Goal: Information Seeking & Learning: Learn about a topic

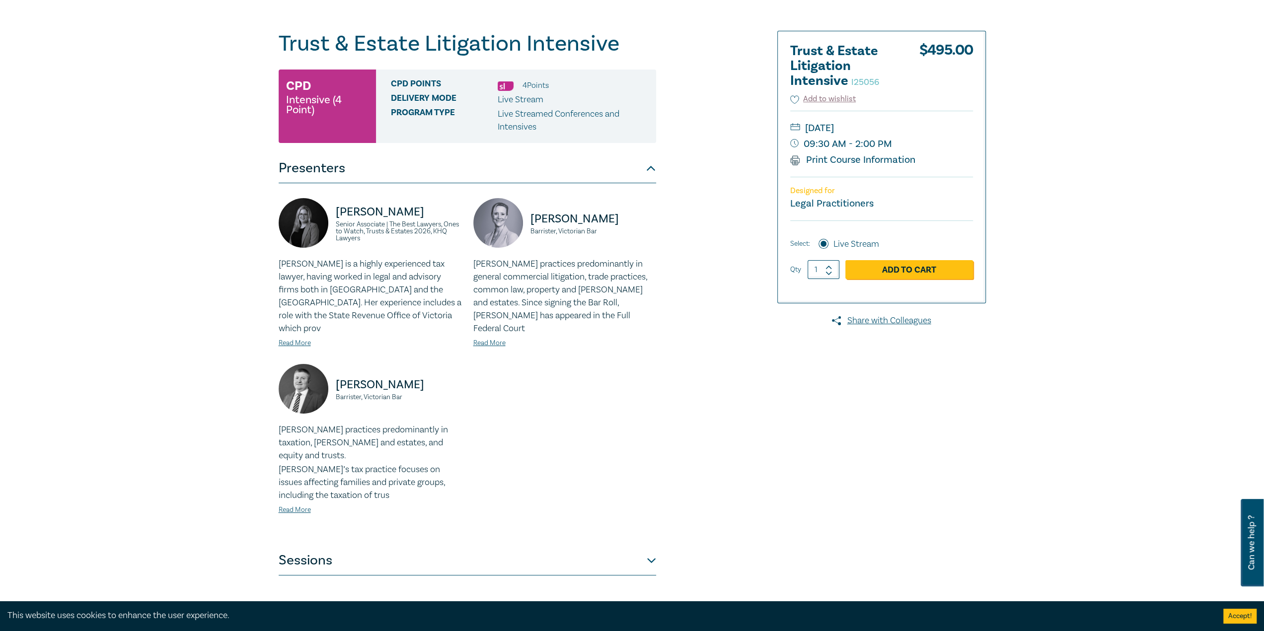
drag, startPoint x: 212, startPoint y: 361, endPoint x: 199, endPoint y: 360, distance: 13.0
click at [208, 361] on div "Trust & Estate Litigation Intensive I25056 CPD Intensive (4 Point) CPD Points 4…" at bounding box center [632, 303] width 1264 height 639
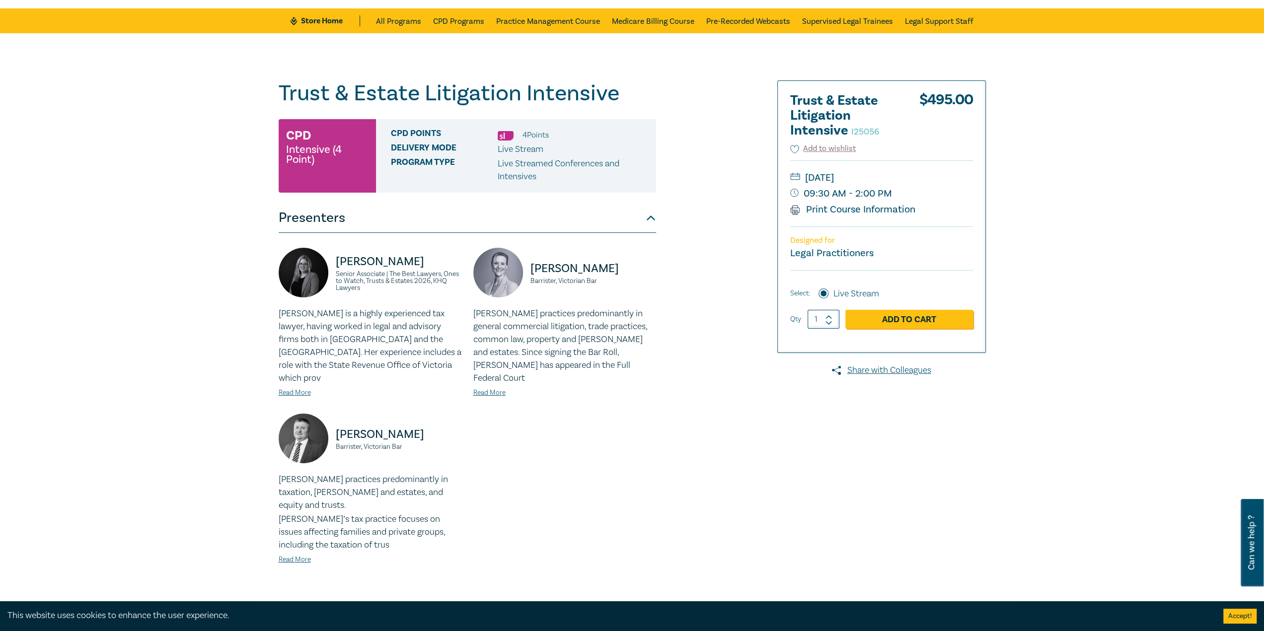
click at [156, 352] on div "Trust & Estate Litigation Intensive I25056 CPD Intensive (4 Point) CPD Points 4…" at bounding box center [632, 352] width 1264 height 639
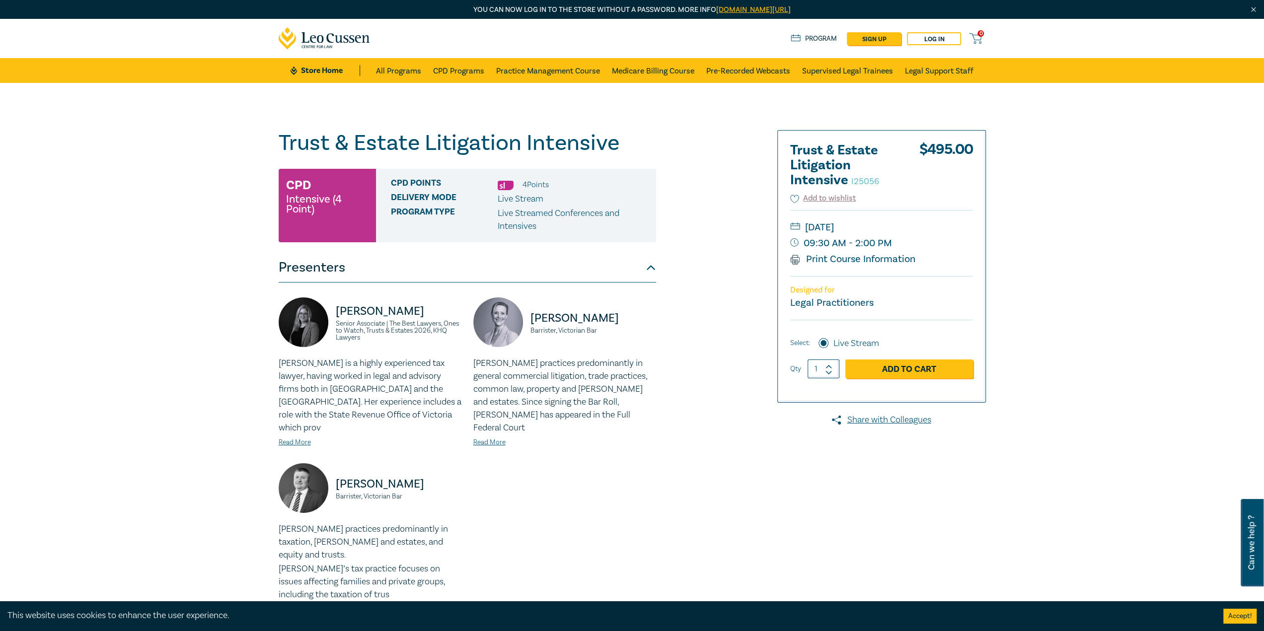
click at [158, 347] on div "Trust & Estate Litigation Intensive I25056 CPD Intensive (4 Point) CPD Points 4…" at bounding box center [632, 402] width 1264 height 639
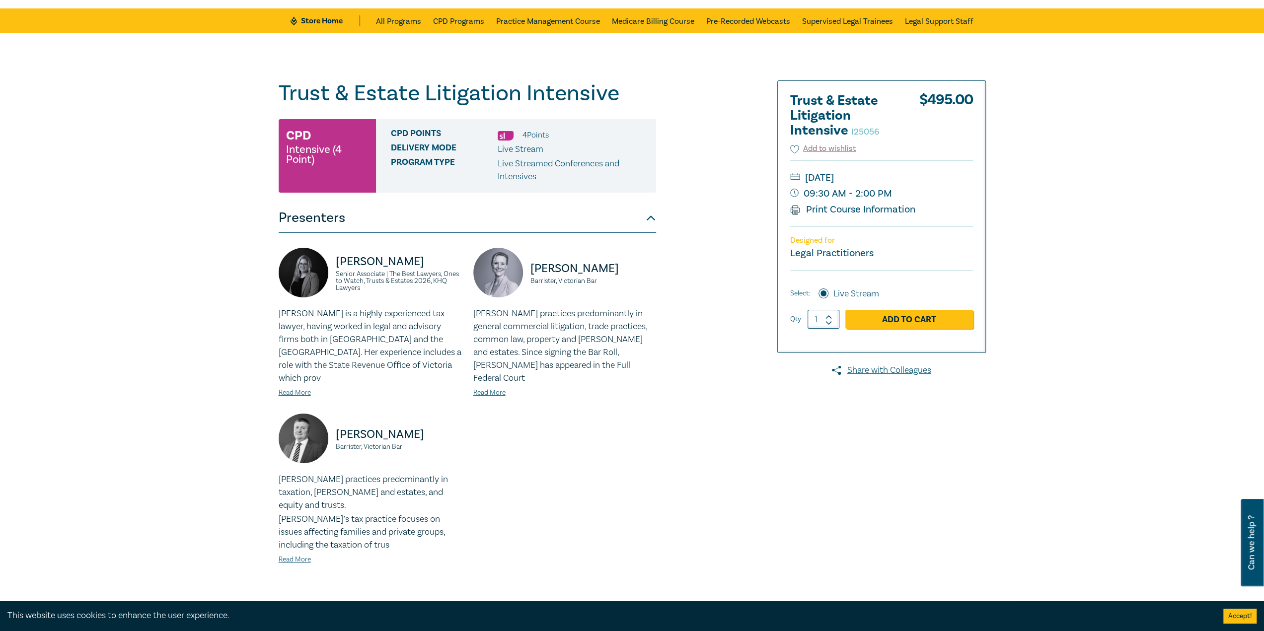
click at [160, 347] on div "Trust & Estate Litigation Intensive I25056 CPD Intensive (4 Point) CPD Points 4…" at bounding box center [632, 352] width 1264 height 639
click at [170, 371] on div "Trust & Estate Litigation Intensive I25056 CPD Intensive (4 Point) CPD Points 4…" at bounding box center [632, 352] width 1264 height 639
click at [739, 414] on div at bounding box center [872, 352] width 240 height 545
drag, startPoint x: 828, startPoint y: 461, endPoint x: 817, endPoint y: 462, distance: 11.0
click at [739, 414] on div at bounding box center [872, 352] width 240 height 545
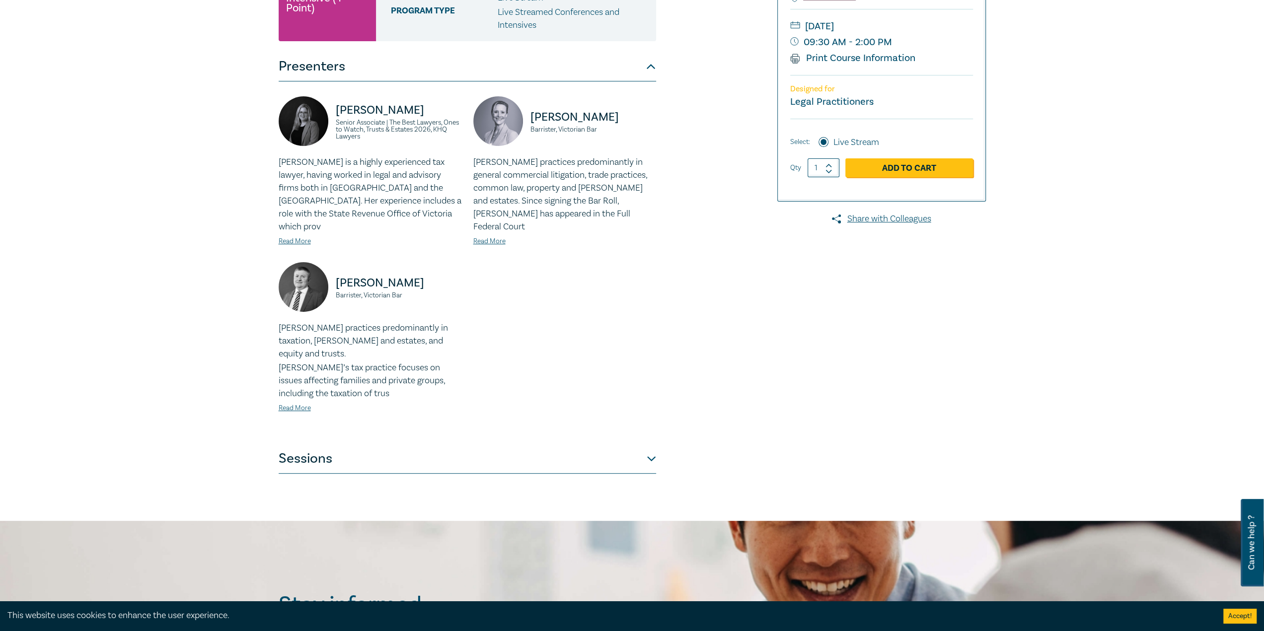
scroll to position [248, 0]
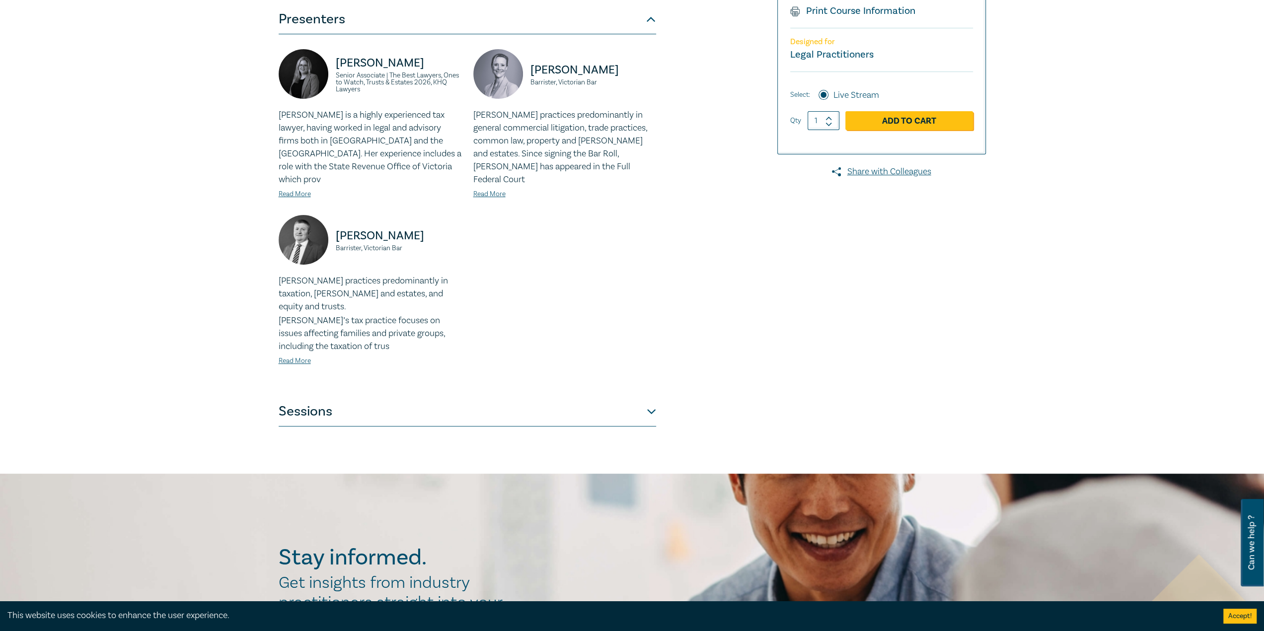
click at [646, 397] on button "Sessions" at bounding box center [468, 412] width 378 height 30
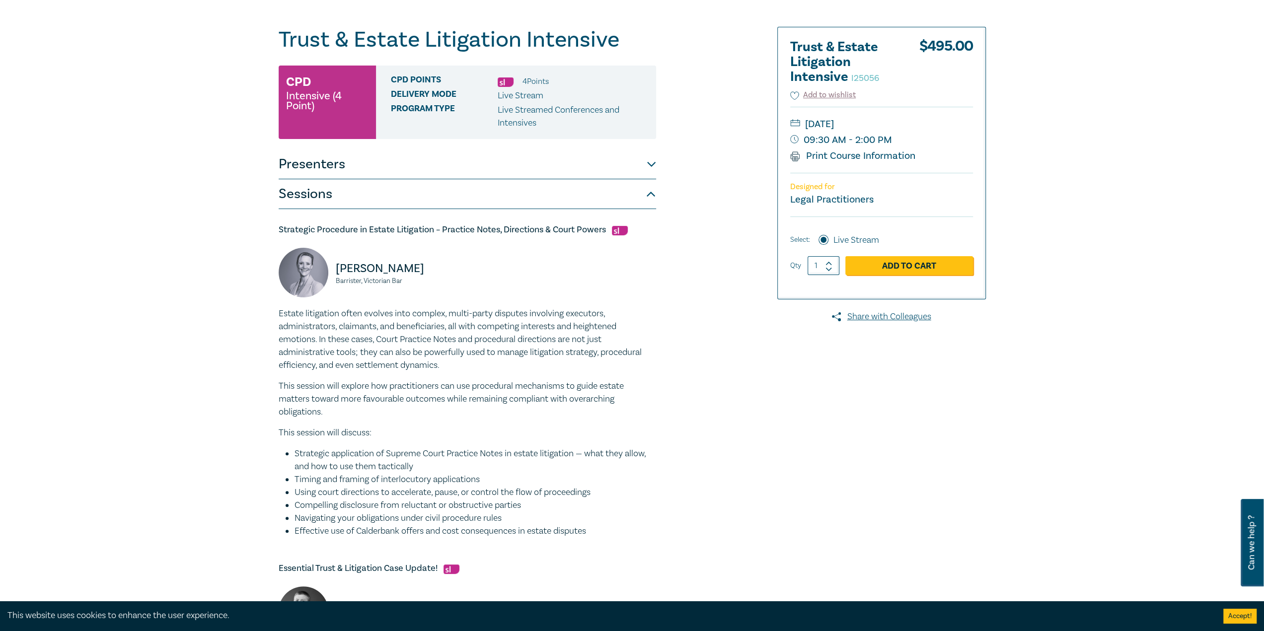
scroll to position [99, 0]
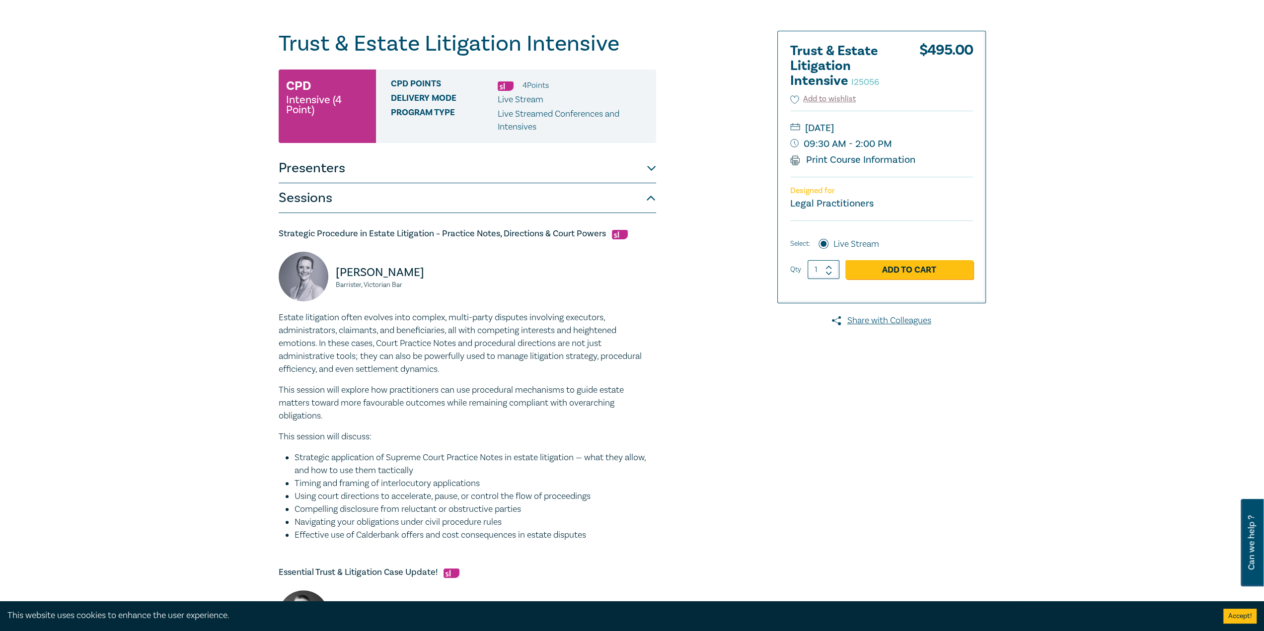
drag, startPoint x: 806, startPoint y: 429, endPoint x: 800, endPoint y: 431, distance: 6.8
click at [739, 414] on div at bounding box center [872, 599] width 240 height 1136
click at [657, 163] on div "Trust & Estate Litigation Intensive I25056 CPD Intensive (4 Point) CPD Points 4…" at bounding box center [512, 599] width 479 height 1136
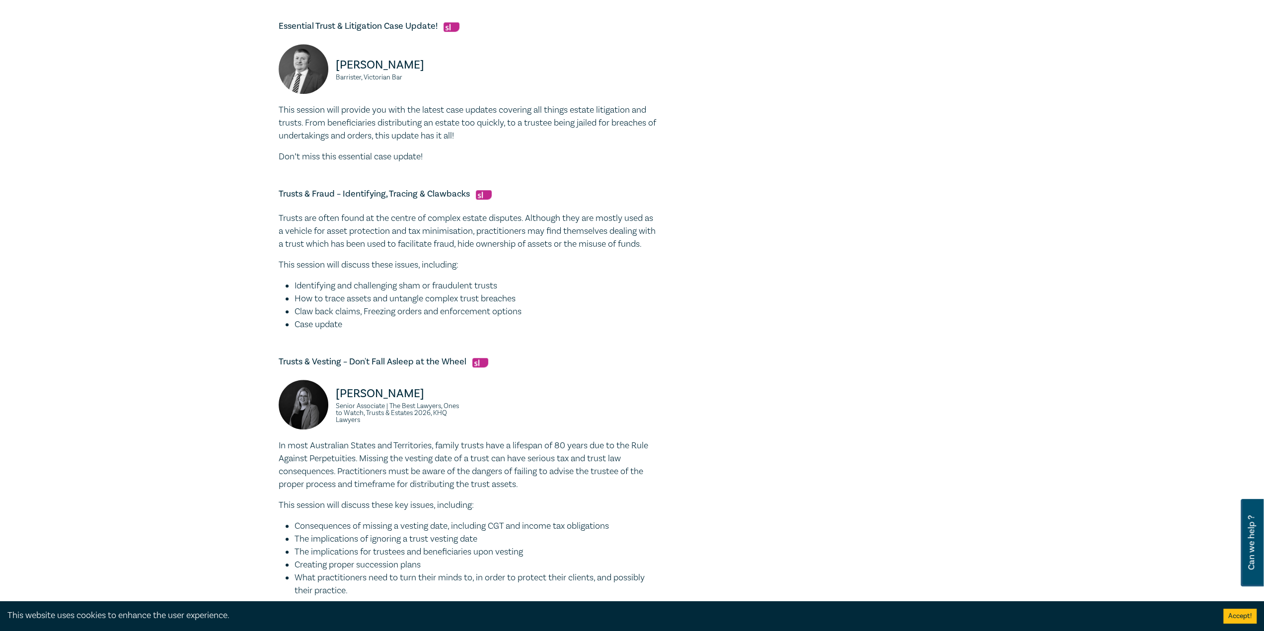
click at [715, 373] on div "Trust & Estate Litigation Intensive I25056 CPD Intensive (4 Point) CPD Points 4…" at bounding box center [512, 52] width 479 height 1136
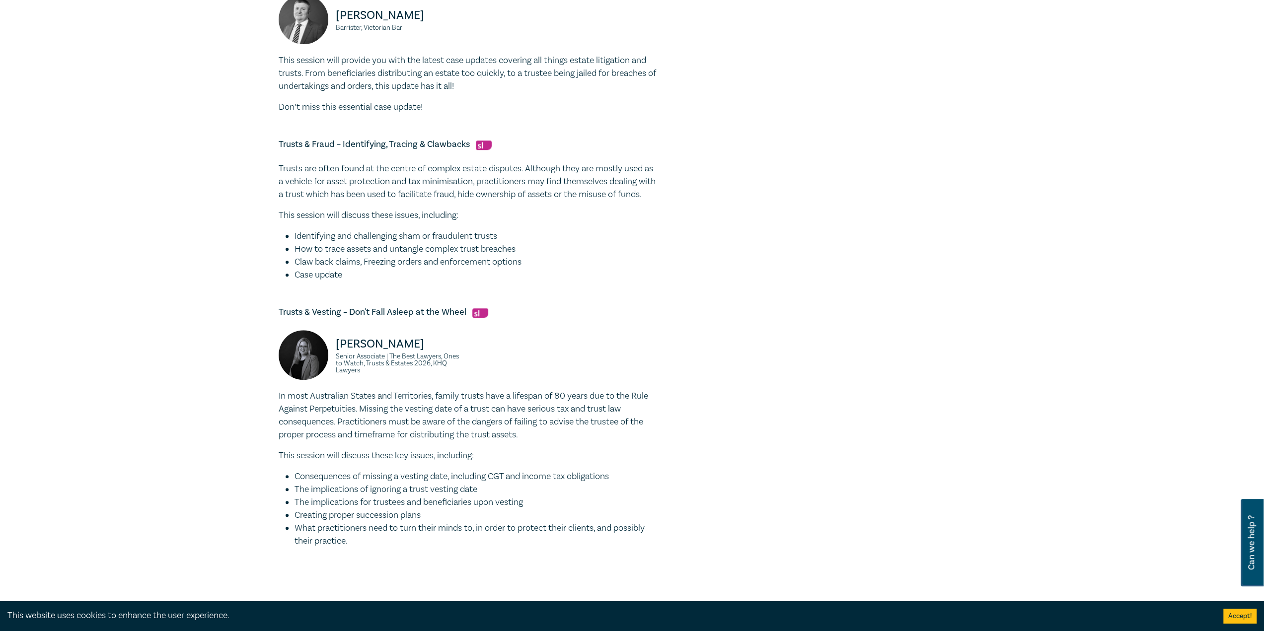
click at [710, 377] on div "Trust & Estate Litigation Intensive I25056 CPD Intensive (4 Point) CPD Points 4…" at bounding box center [512, 3] width 479 height 1136
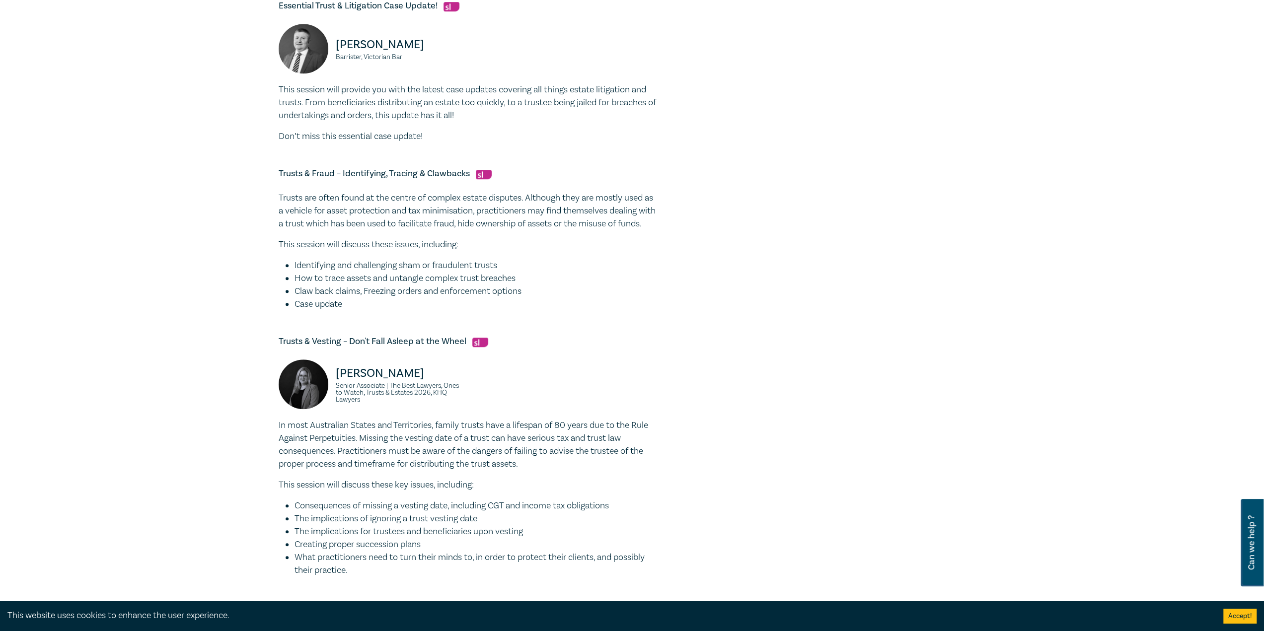
scroll to position [646, 0]
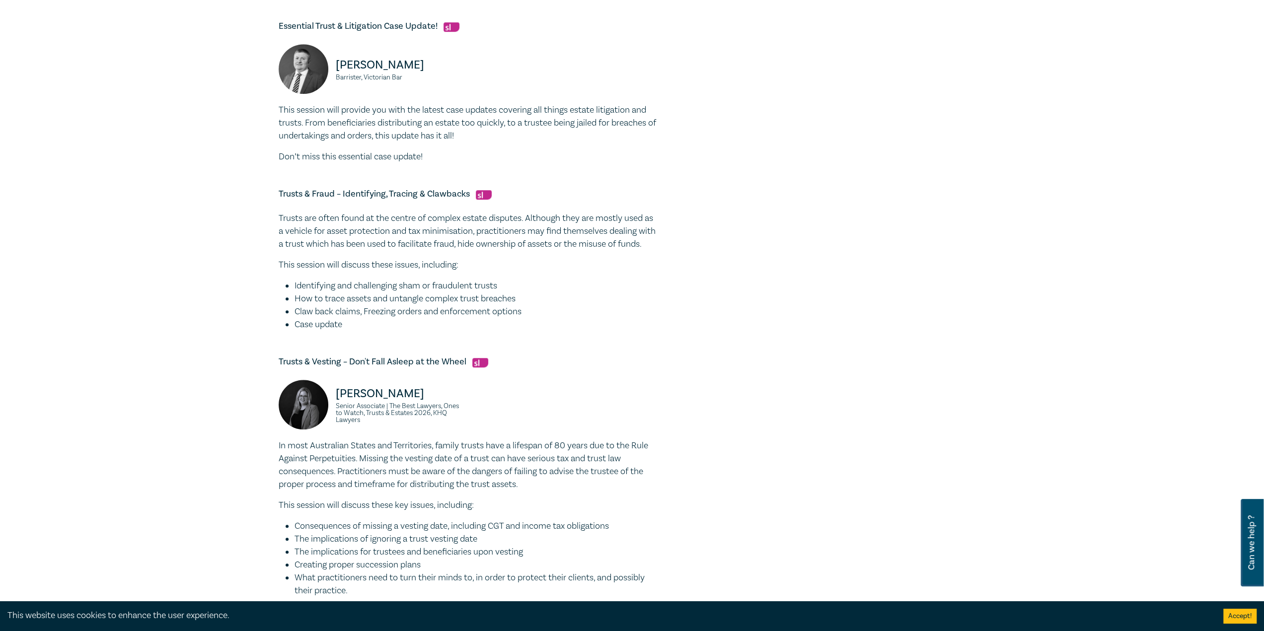
click at [710, 377] on div "Trust & Estate Litigation Intensive I25056 CPD Intensive (4 Point) CPD Points 4…" at bounding box center [512, 52] width 479 height 1136
click at [710, 375] on div "Trust & Estate Litigation Intensive I25056 CPD Intensive (4 Point) CPD Points 4…" at bounding box center [512, 52] width 479 height 1136
click at [706, 366] on div "Trust & Estate Litigation Intensive I25056 CPD Intensive (4 Point) CPD Points 4…" at bounding box center [512, 52] width 479 height 1136
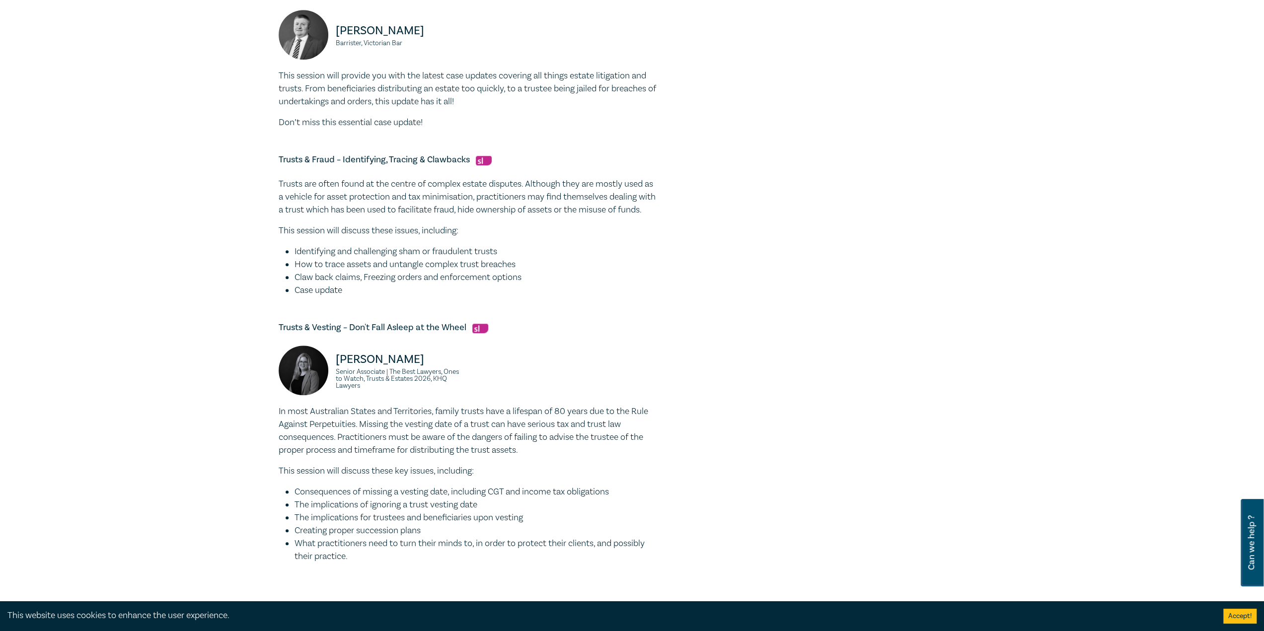
scroll to position [695, 0]
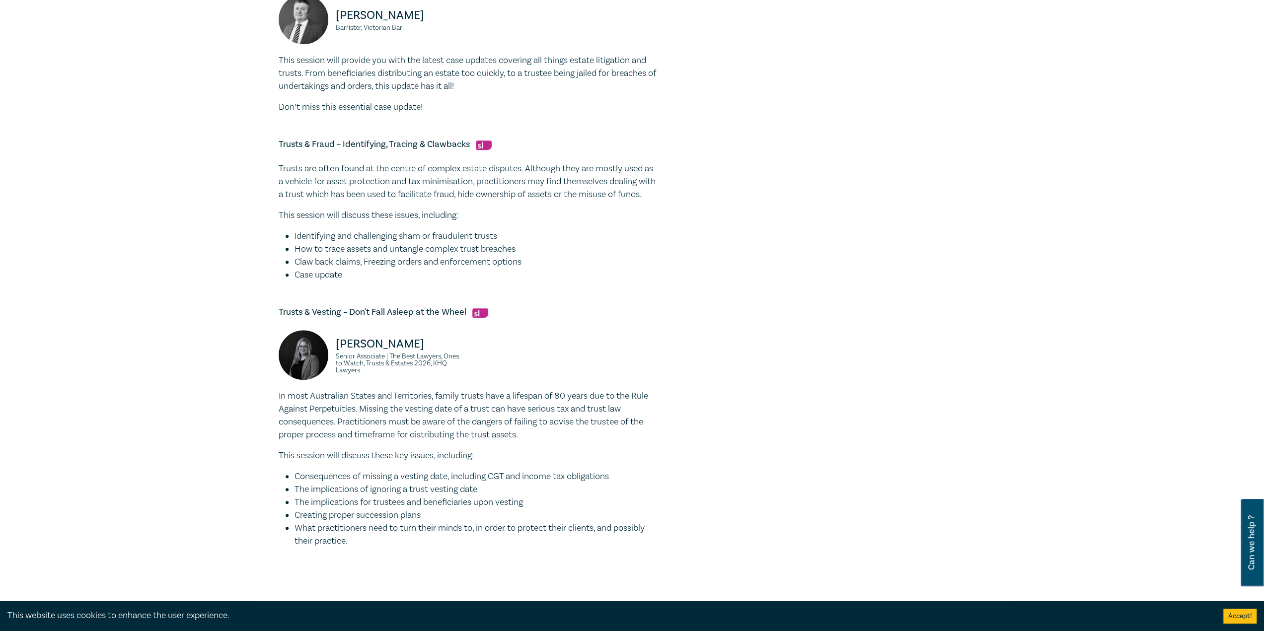
click at [705, 364] on div "Trust & Estate Litigation Intensive I25056 CPD Intensive (4 Point) CPD Points 4…" at bounding box center [512, 3] width 479 height 1136
click at [699, 370] on div "Trust & Estate Litigation Intensive I25056 CPD Intensive (4 Point) CPD Points 4…" at bounding box center [512, 3] width 479 height 1136
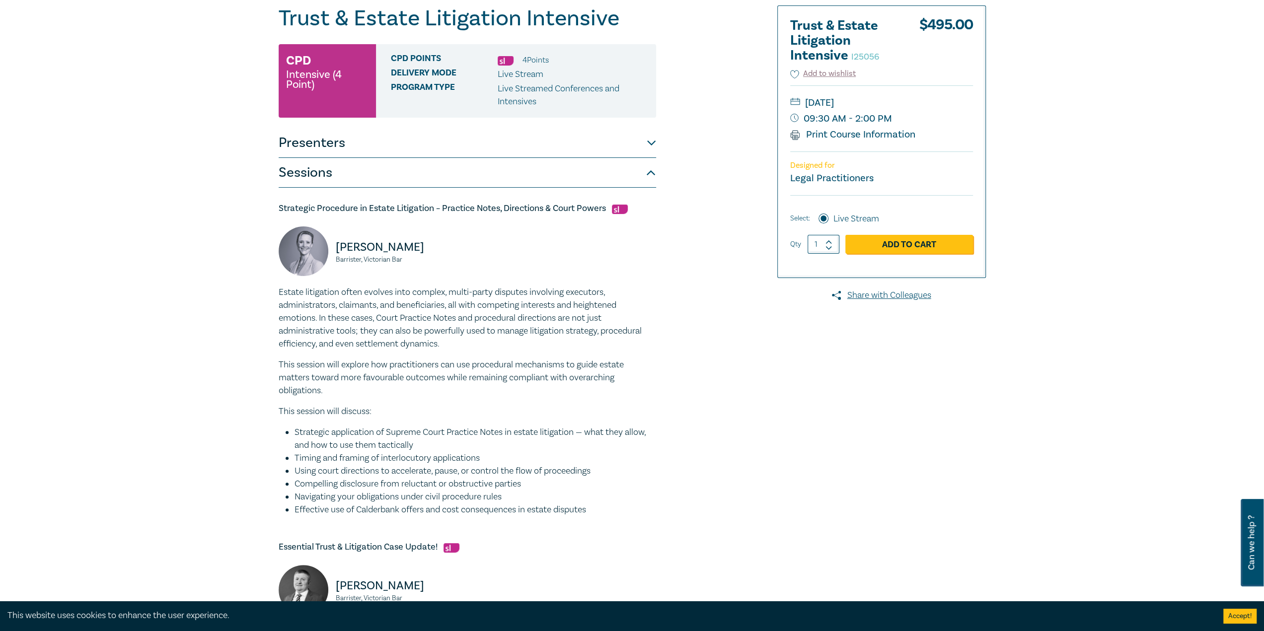
scroll to position [0, 0]
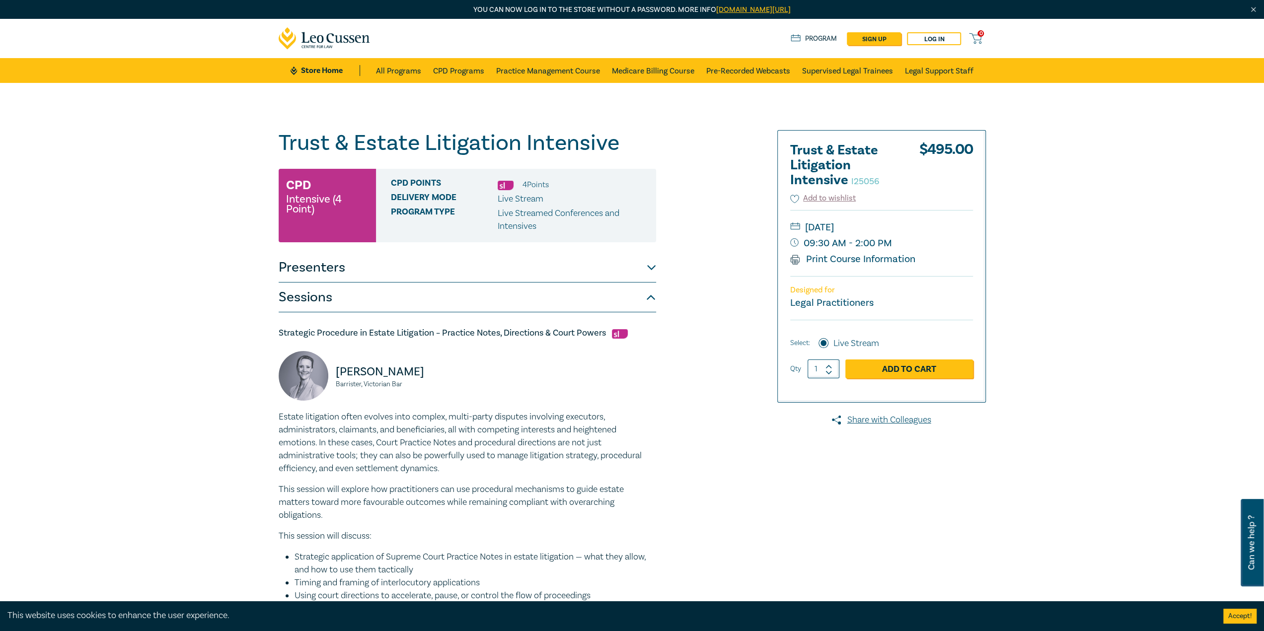
click at [643, 266] on button "Presenters" at bounding box center [468, 268] width 378 height 30
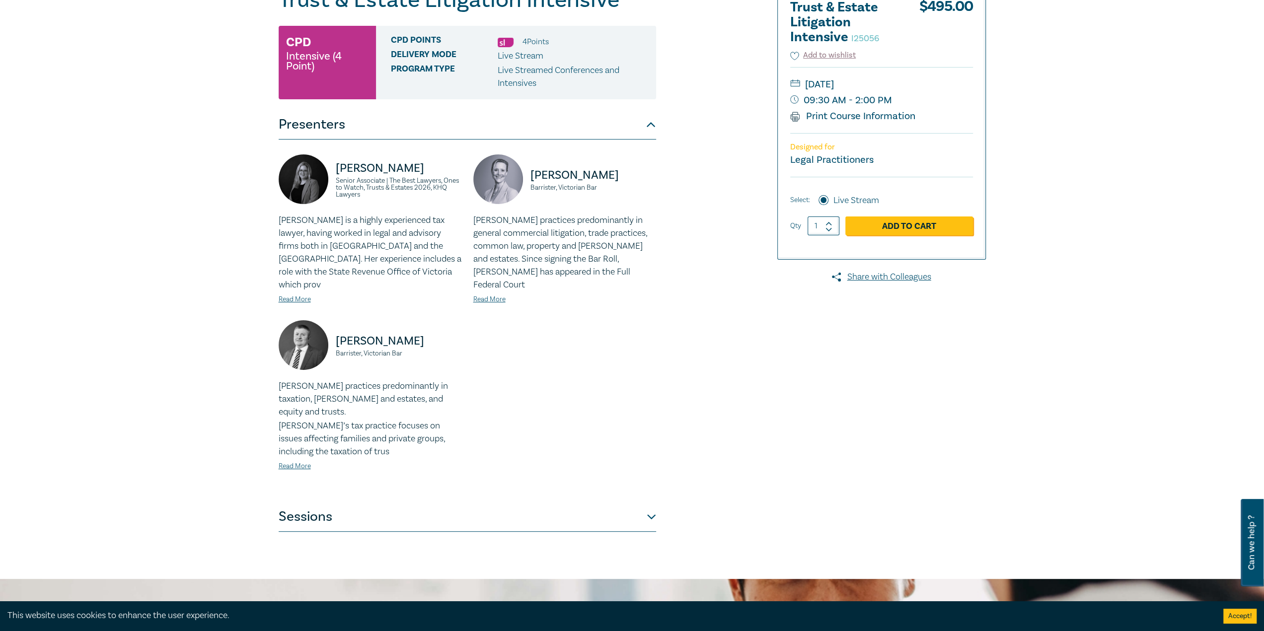
scroll to position [199, 0]
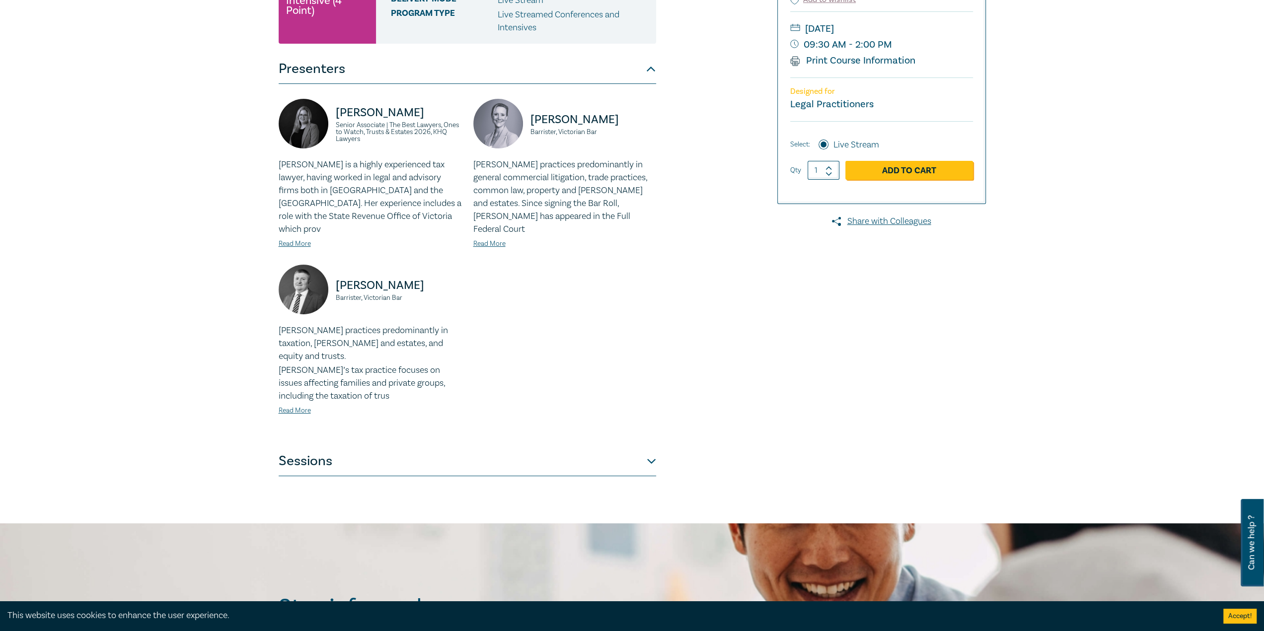
click at [739, 317] on div "Trust & Estate Litigation Intensive I25056 CPD Intensive (4 Point) CPD Points 4…" at bounding box center [512, 203] width 479 height 545
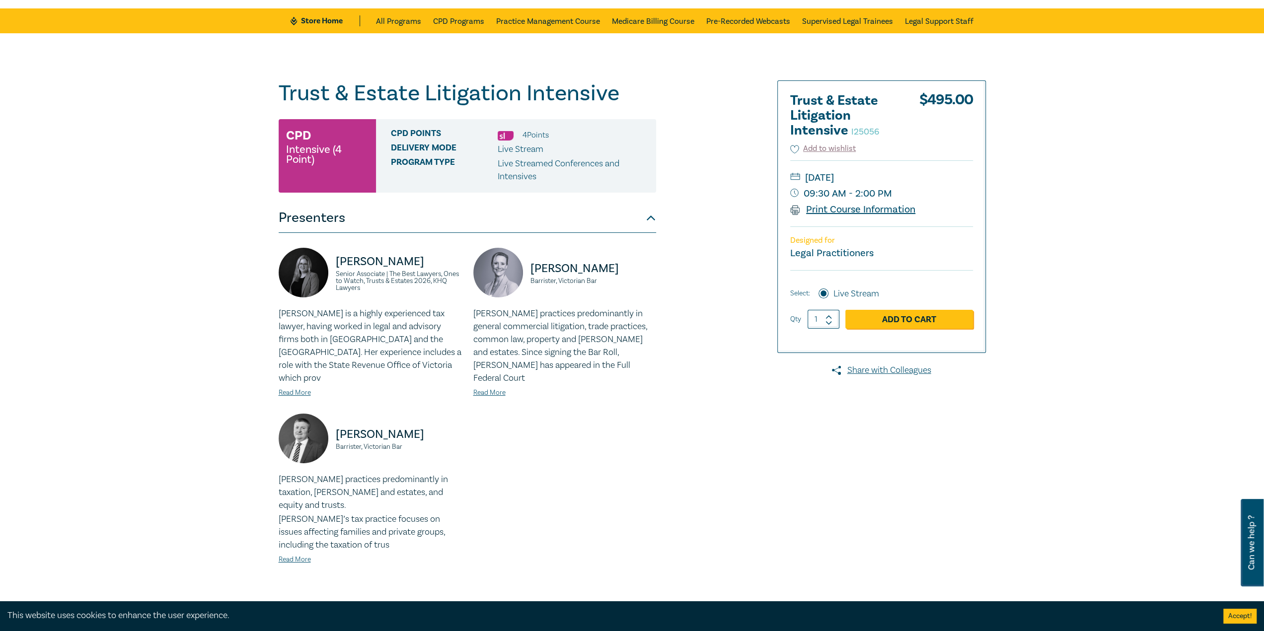
click at [739, 207] on link "Print Course Information" at bounding box center [853, 209] width 126 height 13
